Goal: Task Accomplishment & Management: Manage account settings

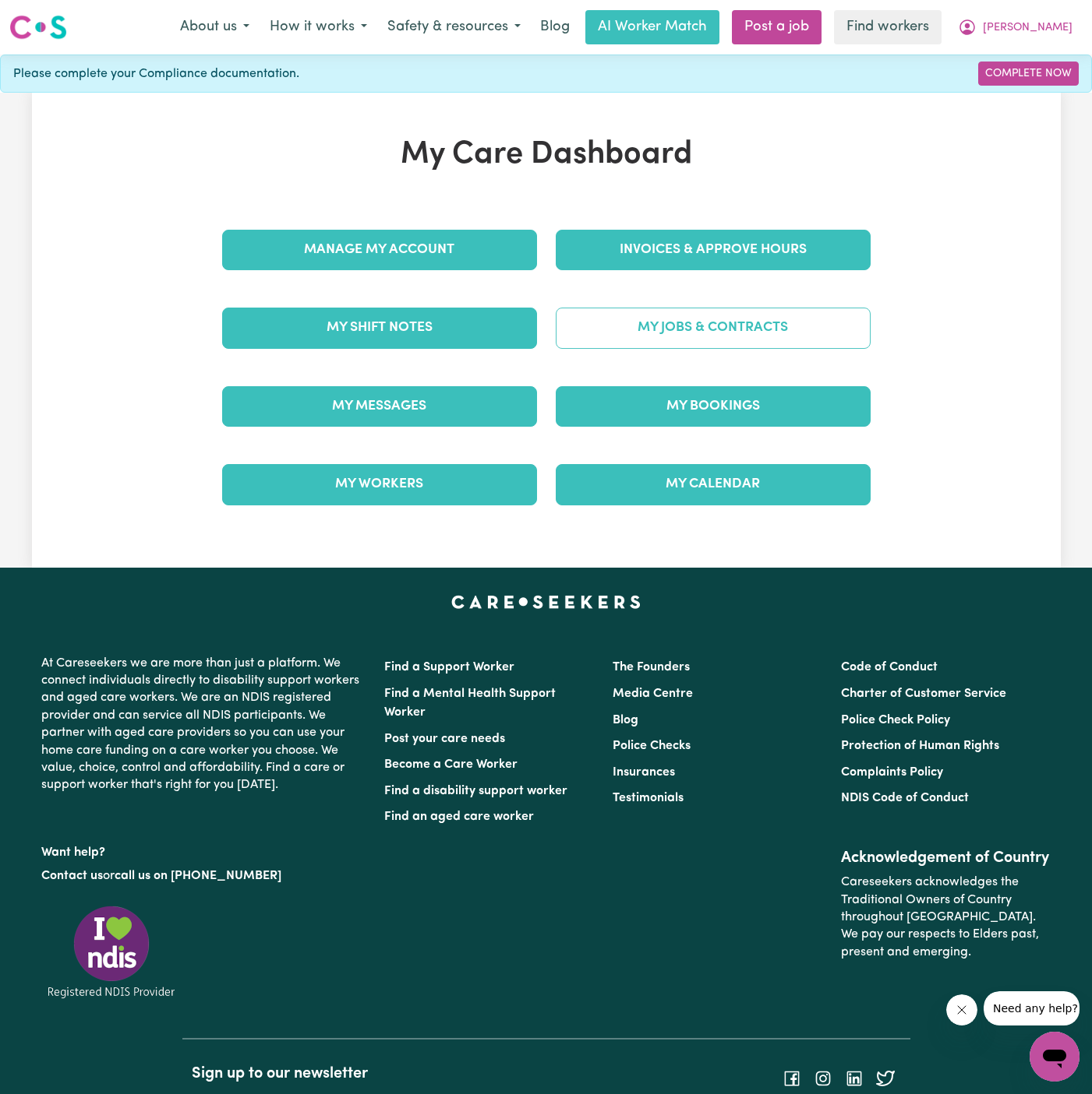
click at [706, 334] on link "My Jobs & Contracts" at bounding box center [712, 328] width 315 height 41
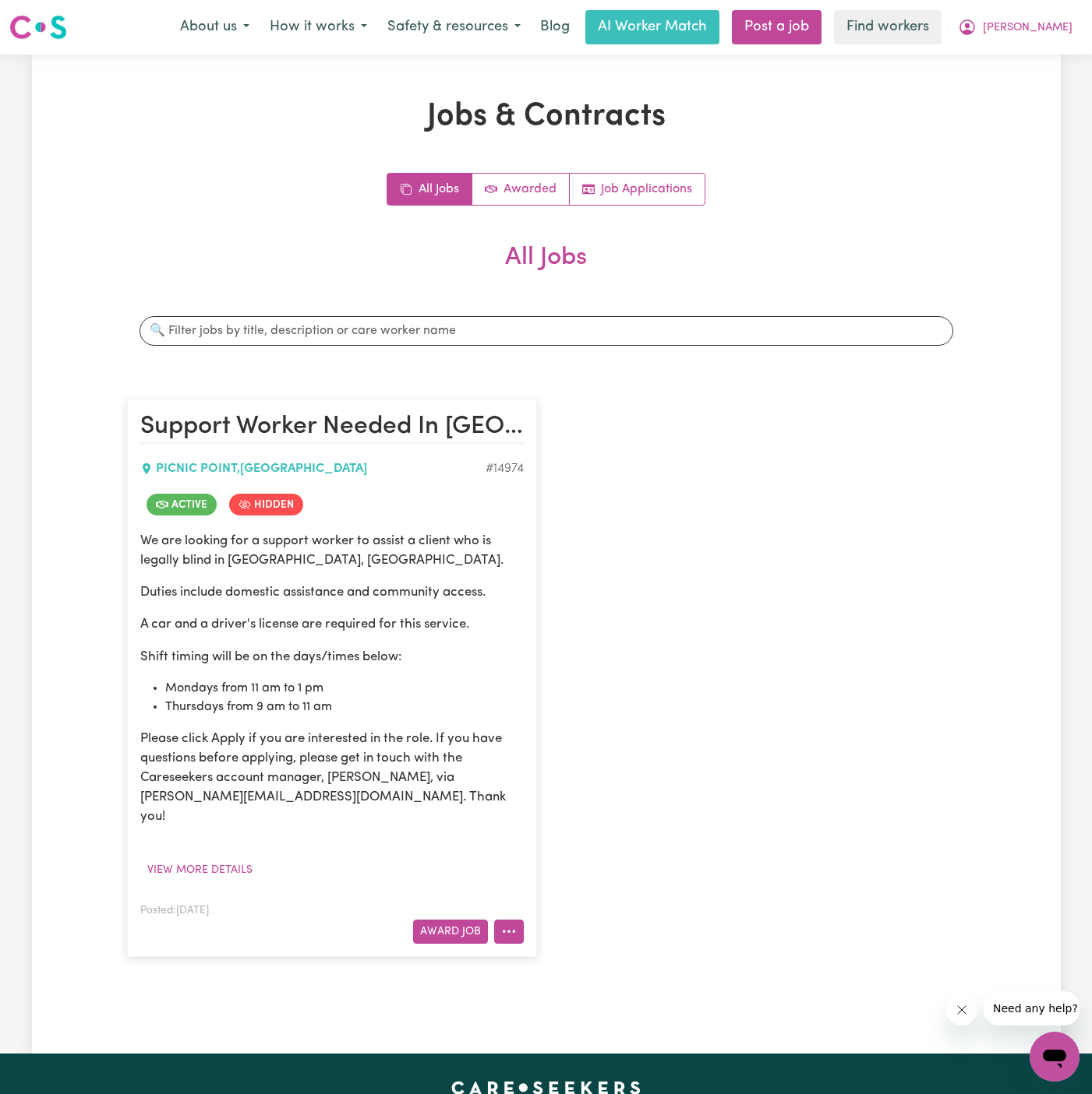
click at [501, 924] on icon "More options" at bounding box center [509, 931] width 16 height 16
click at [576, 724] on link "View/Edit Contract" at bounding box center [570, 740] width 151 height 31
select select "WEEKDAY_DAYTIME"
select select "ASSISTANCE_SELF_CARE"
select select "ONE"
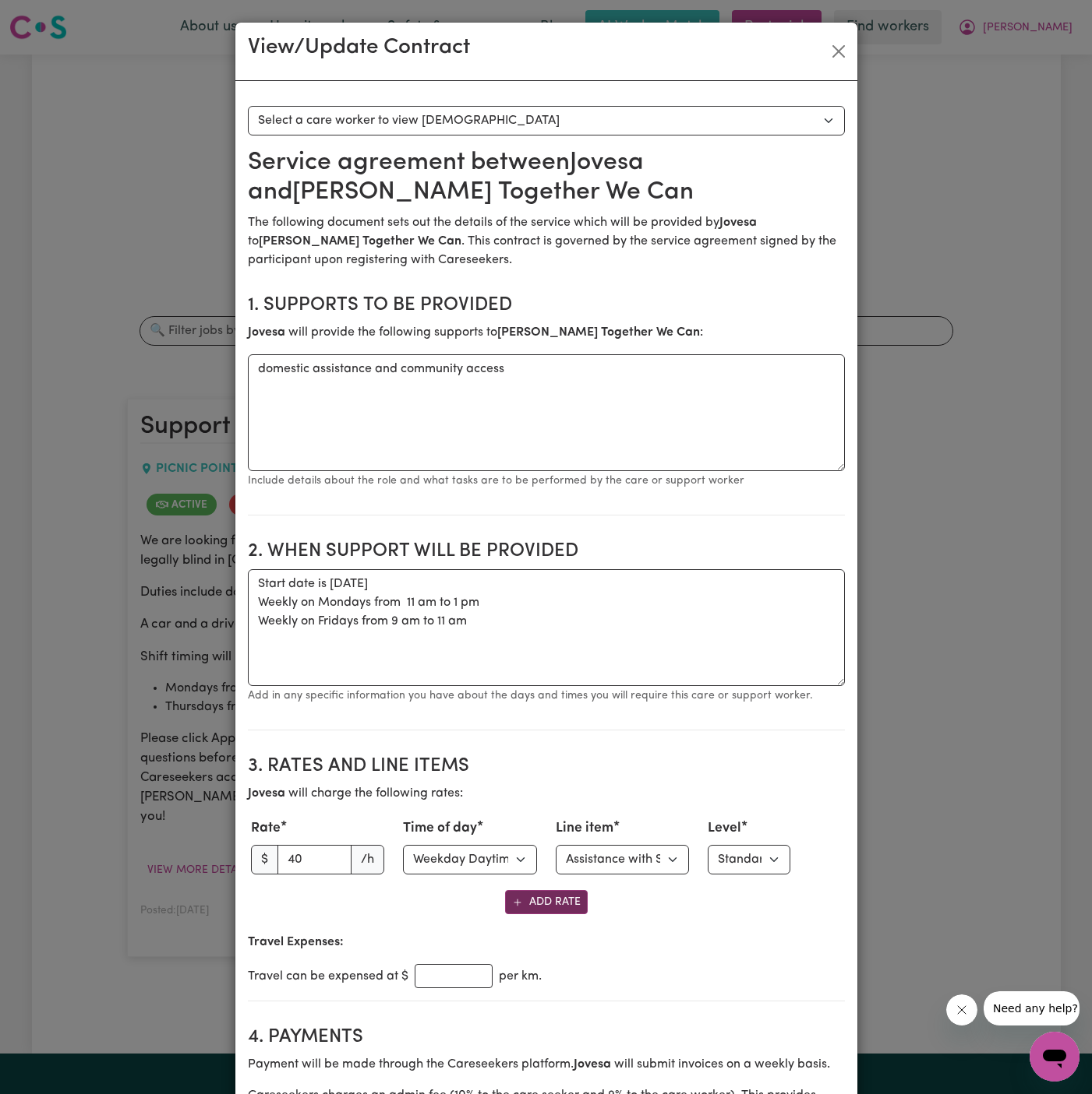
click at [563, 896] on button "Add Rate" at bounding box center [546, 903] width 83 height 25
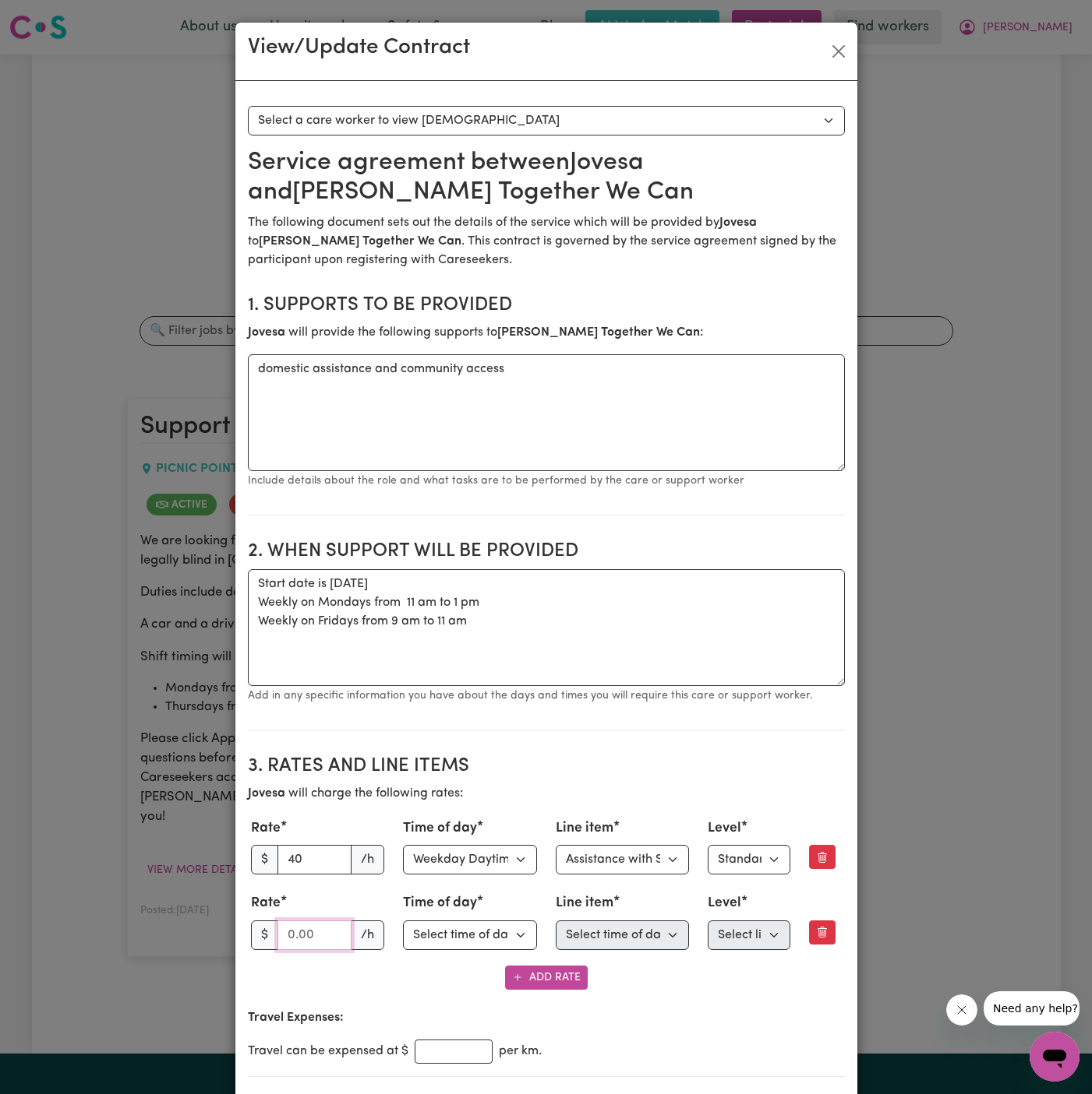
click at [298, 937] on input "number" at bounding box center [314, 935] width 74 height 29
type input "80"
click at [458, 939] on select "Select time of day Weekday Daytime Weekday Evening [DATE] [DATE] Public Holiday…" at bounding box center [470, 935] width 134 height 29
select select "PUBLIC_HOLIDAY"
click at [402, 921] on select "Select time of day Weekday Daytime Weekday Evening [DATE] [DATE] Public Holiday…" at bounding box center [470, 935] width 134 height 29
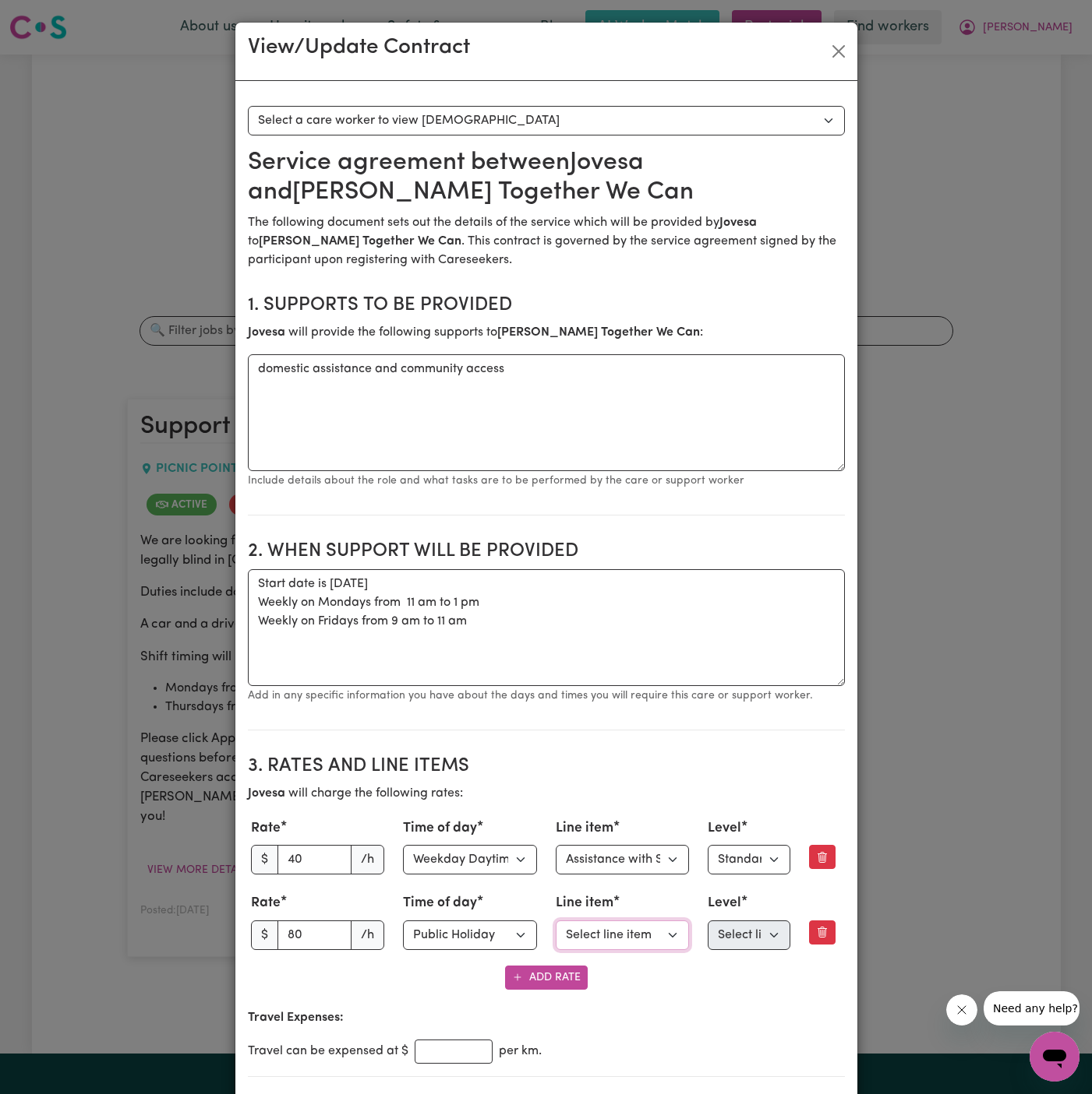
click at [603, 941] on select "Select line item Assistance with Self Care Activities Assistance with personal …" at bounding box center [622, 935] width 134 height 29
select select "ASSISTANCE_SELF_CARE"
click at [555, 921] on select "Select line item Assistance with Self Care Activities Assistance with personal …" at bounding box center [622, 935] width 134 height 29
click at [623, 926] on select "Select line item Assistance with Self Care Activities Assistance with personal …" at bounding box center [622, 935] width 134 height 29
click at [756, 931] on select "Select level Standard Level 1 High Intensity Level 2" at bounding box center [748, 935] width 83 height 29
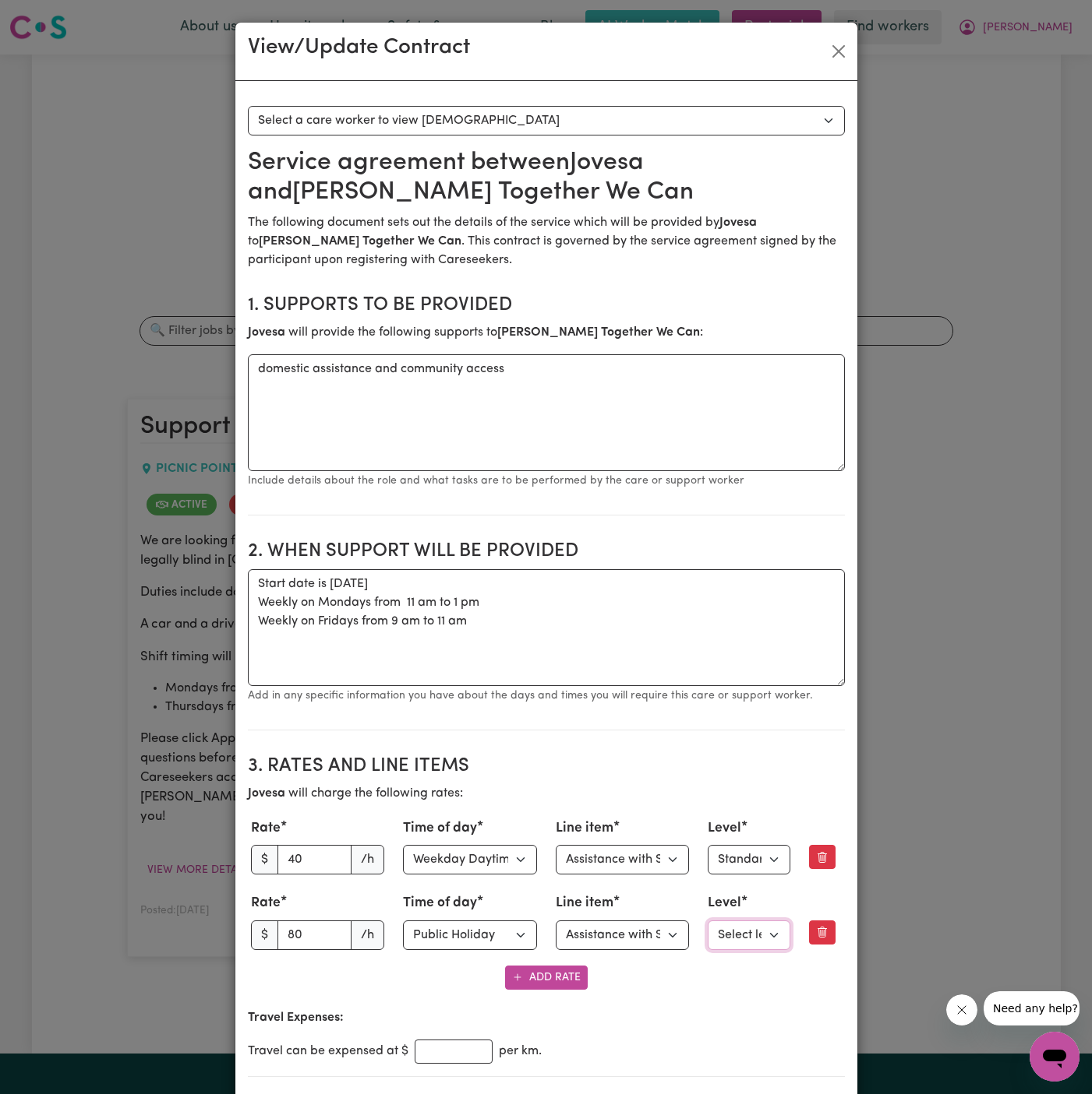
select select "ONE"
click at [708, 921] on select "Select level Standard Level 1 High Intensity Level 2" at bounding box center [748, 935] width 83 height 29
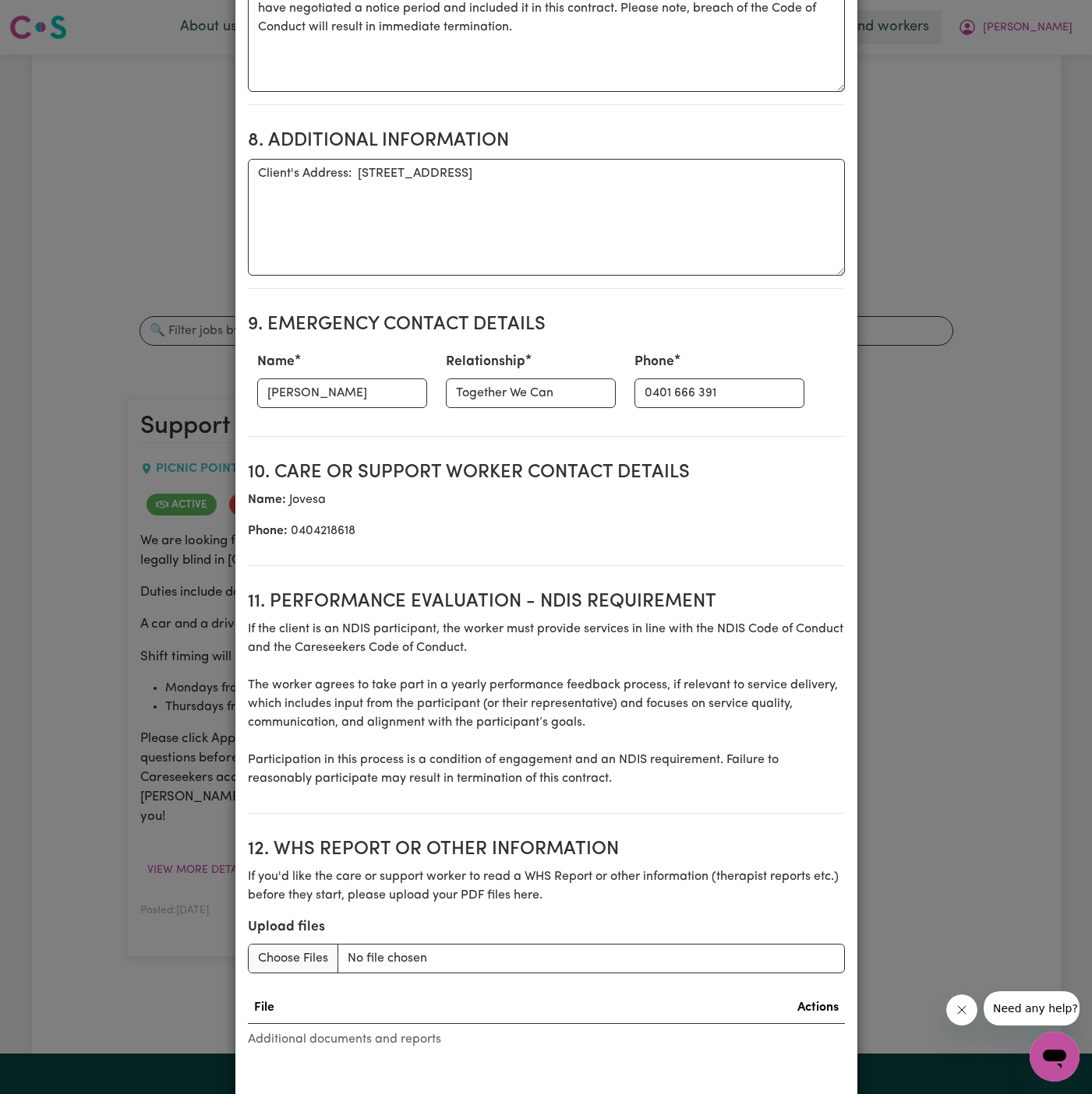
scroll to position [1714, 0]
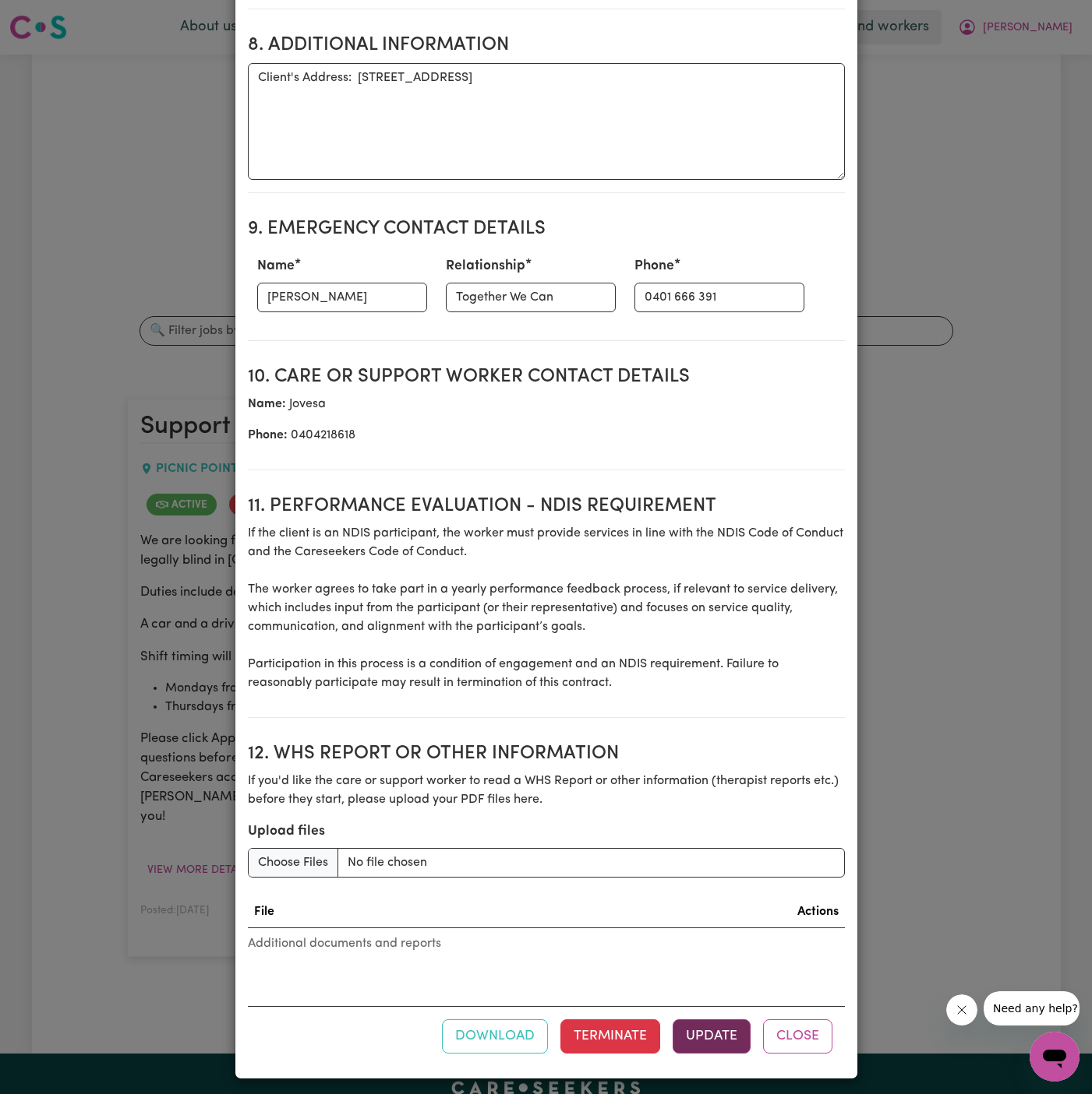
click at [712, 1020] on button "Update" at bounding box center [711, 1037] width 78 height 34
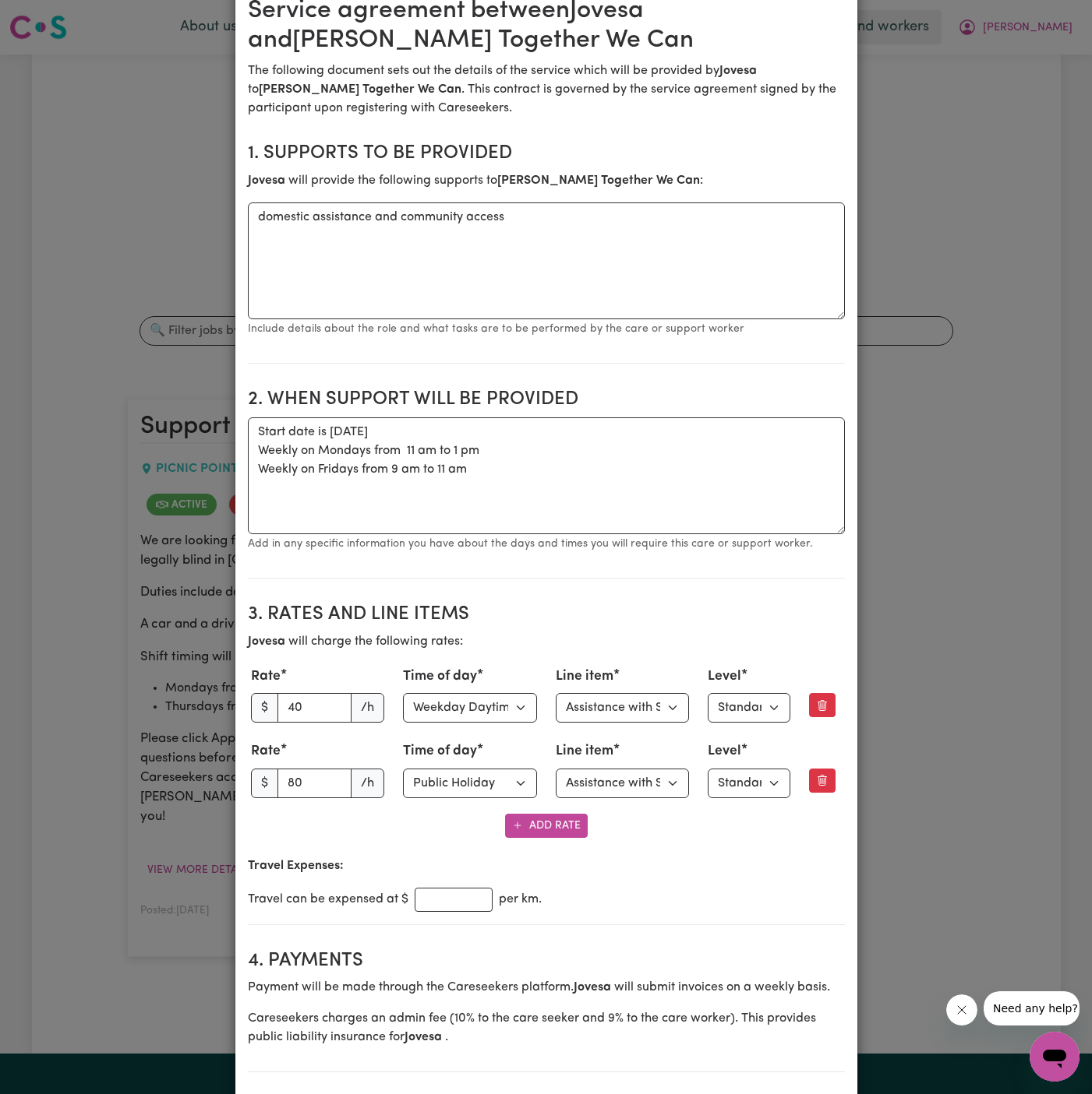
scroll to position [0, 0]
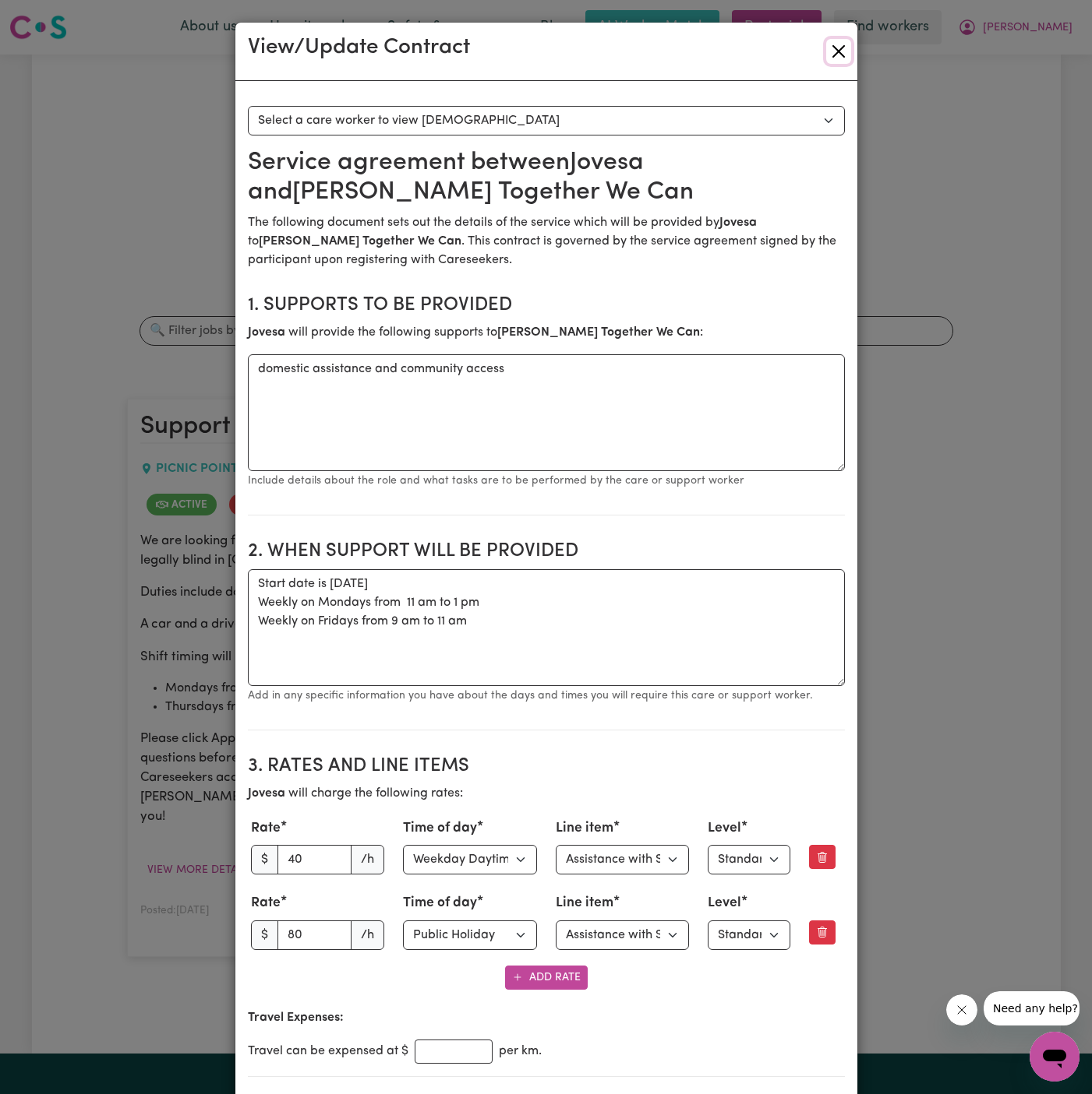
click at [836, 57] on button "Close" at bounding box center [838, 52] width 25 height 25
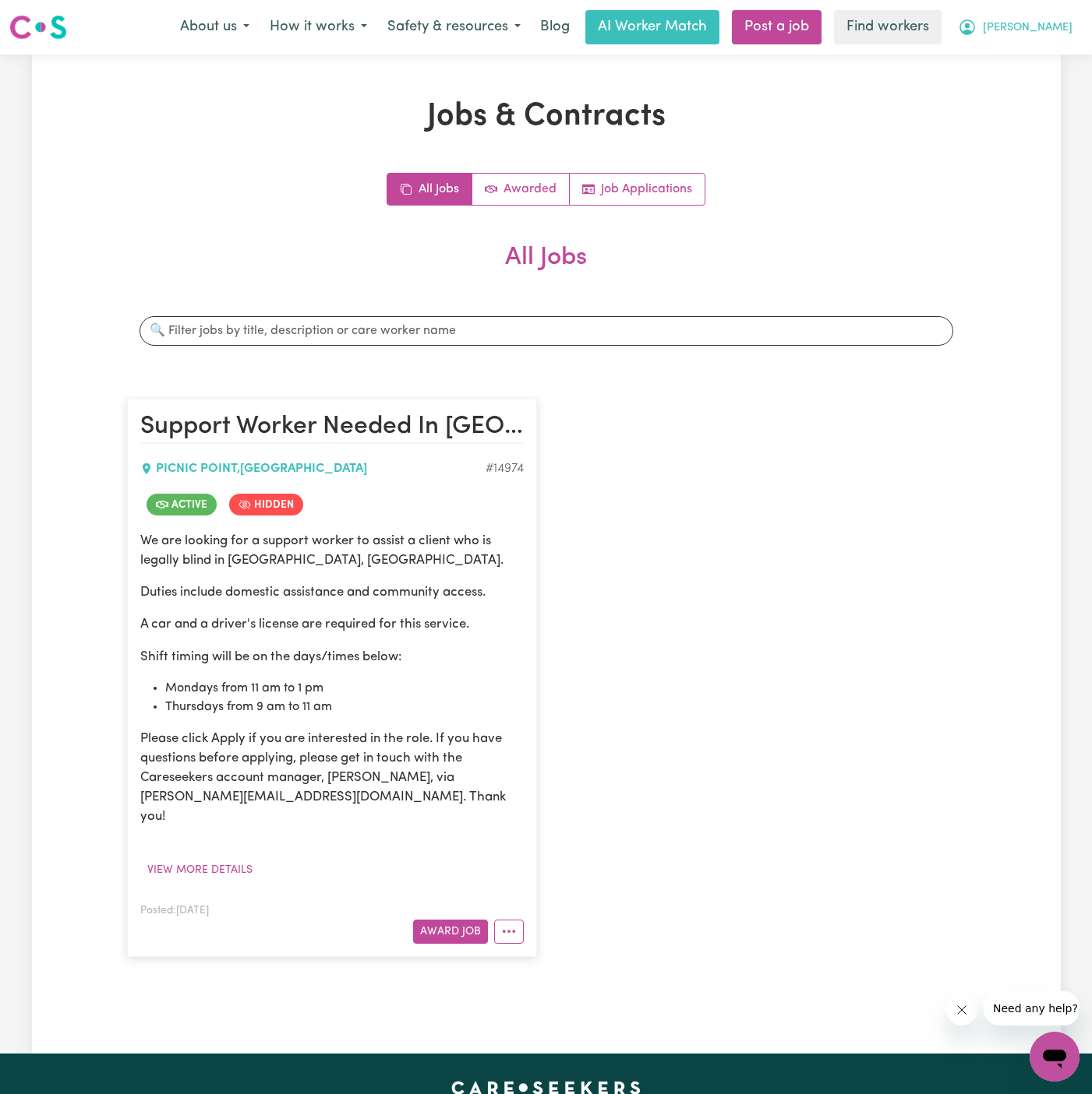
click at [1052, 15] on button "[PERSON_NAME]" at bounding box center [1014, 27] width 135 height 33
click at [1058, 69] on link "My Dashboard" at bounding box center [1020, 61] width 124 height 29
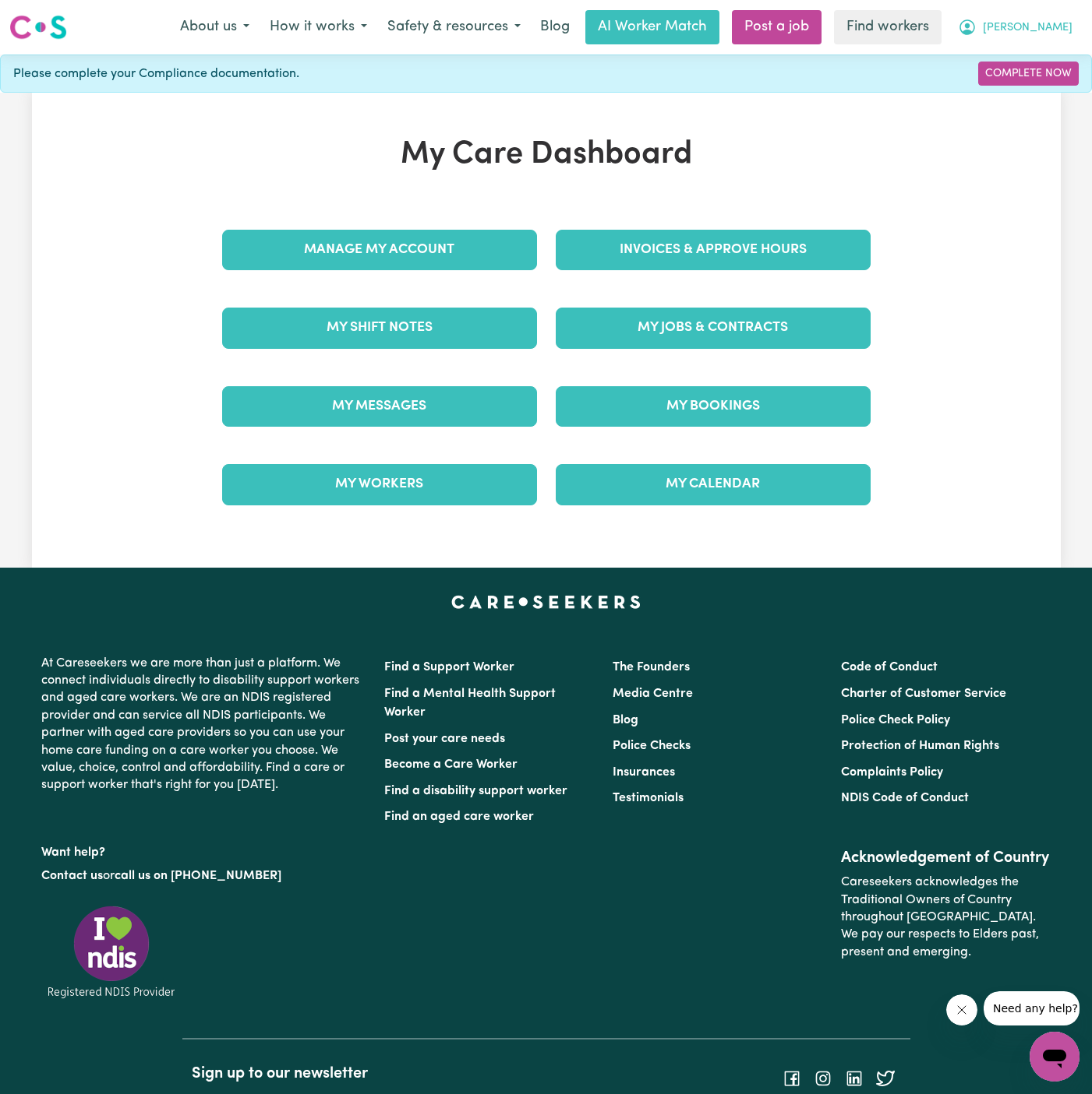
click at [1058, 31] on span "[PERSON_NAME]" at bounding box center [1027, 28] width 90 height 17
click at [1058, 72] on link "My Dashboard" at bounding box center [1020, 61] width 124 height 29
click at [1058, 81] on link "Logout" at bounding box center [1020, 89] width 124 height 29
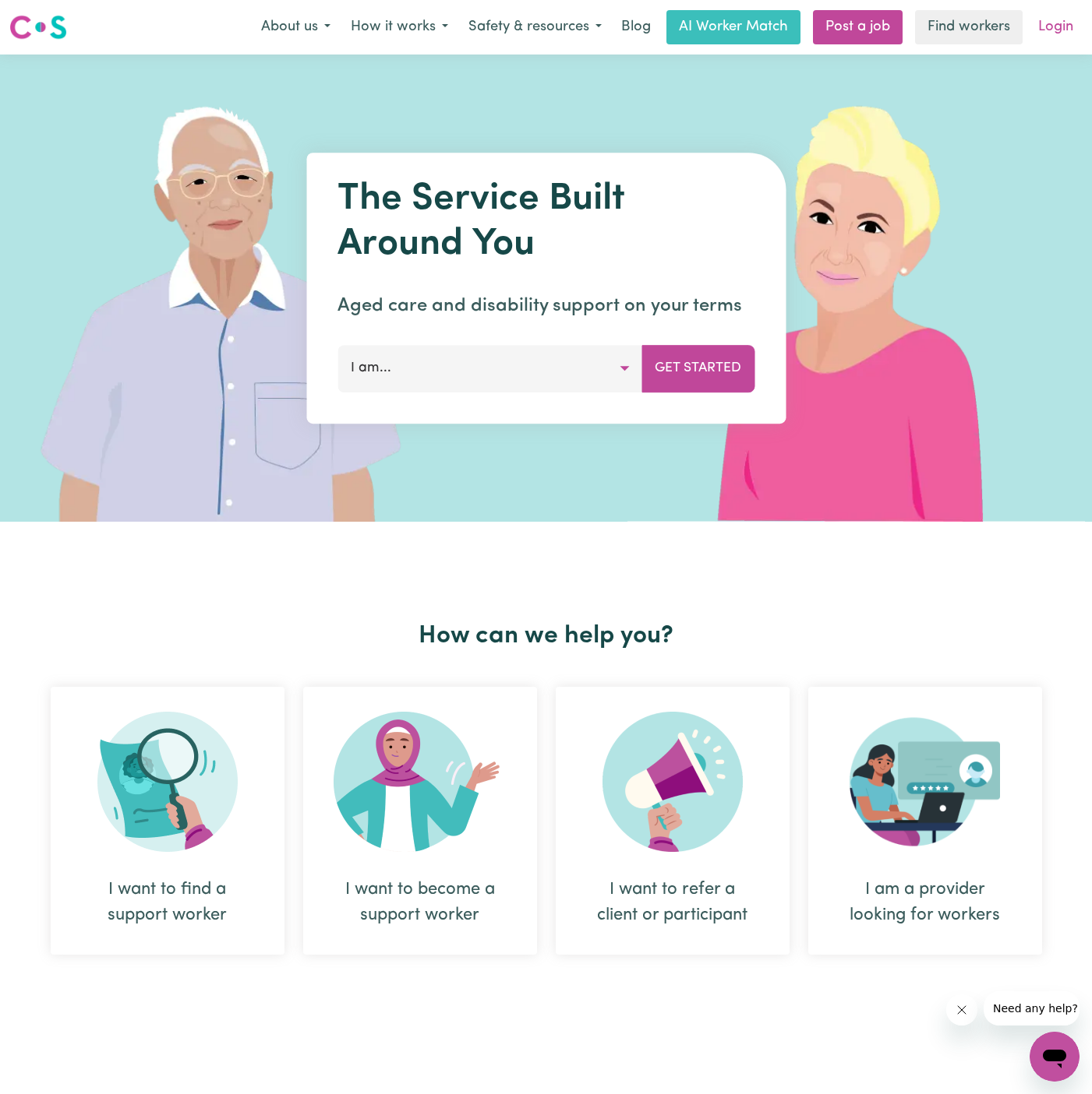
click at [1054, 31] on link "Login" at bounding box center [1055, 27] width 54 height 34
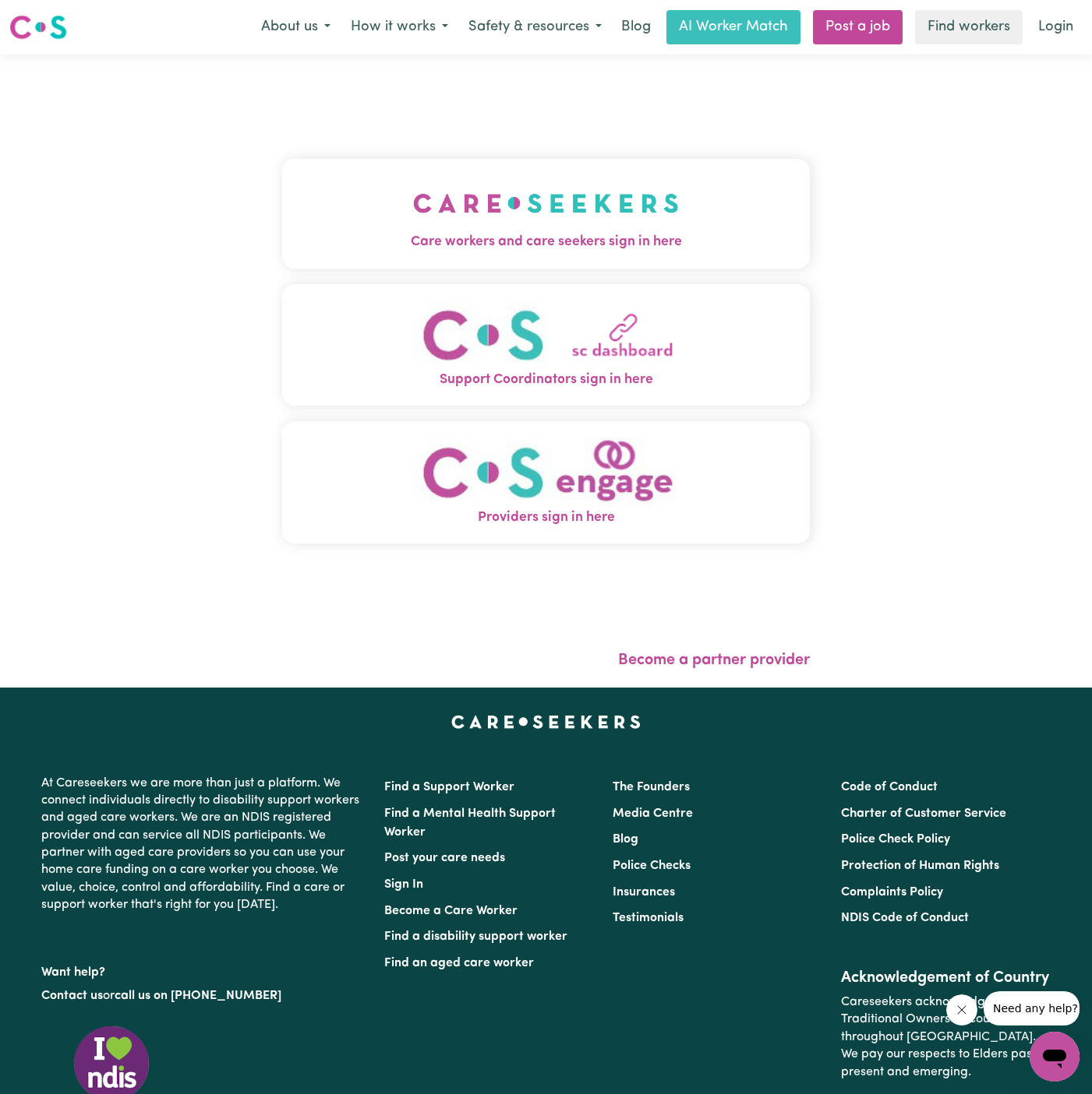
click at [583, 200] on img "Care workers and care seekers sign in here" at bounding box center [546, 203] width 266 height 57
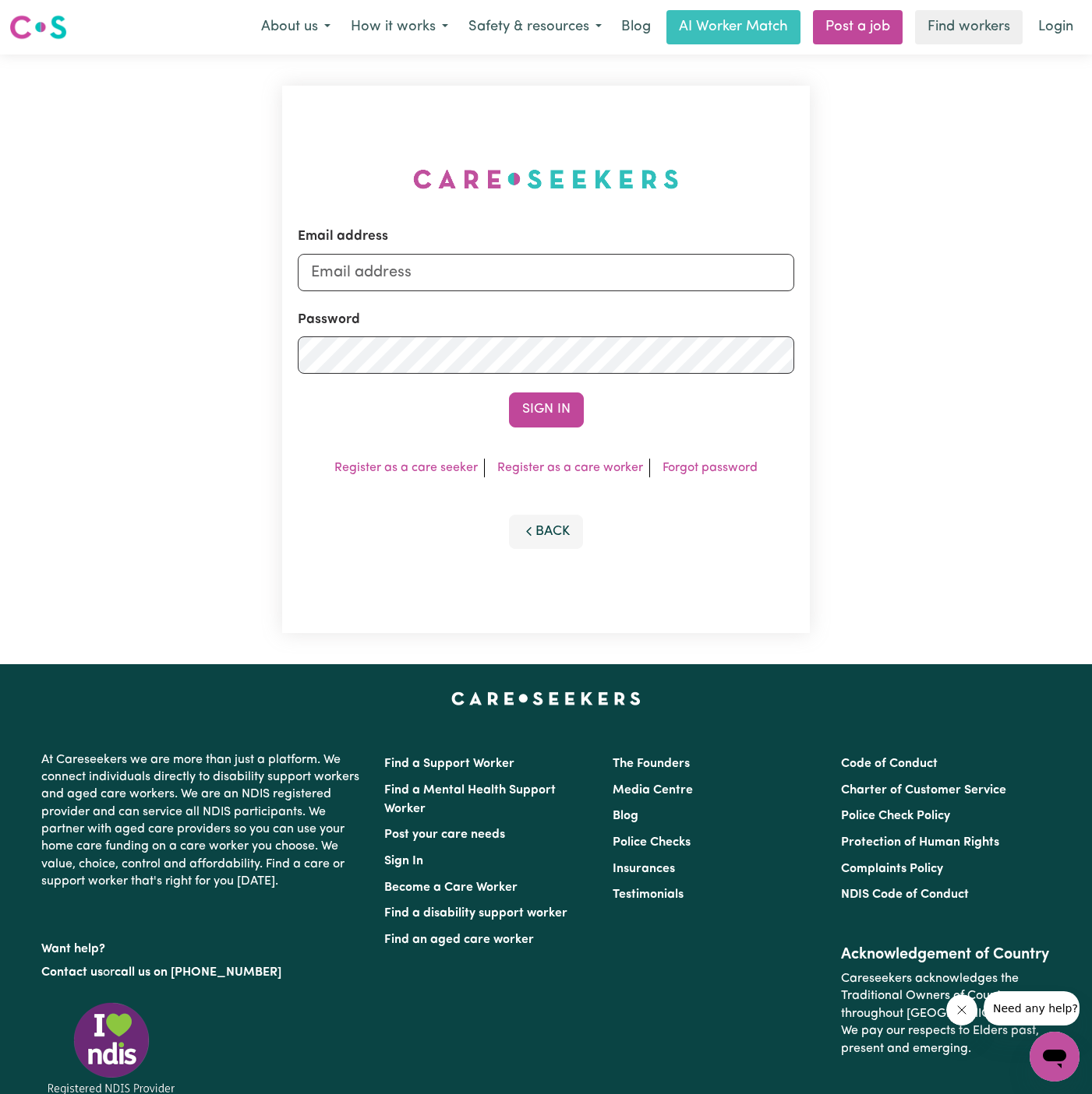
type input "[PERSON_NAME][EMAIL_ADDRESS][DOMAIN_NAME]"
click at [558, 404] on button "Sign In" at bounding box center [546, 410] width 74 height 34
